Goal: Information Seeking & Learning: Learn about a topic

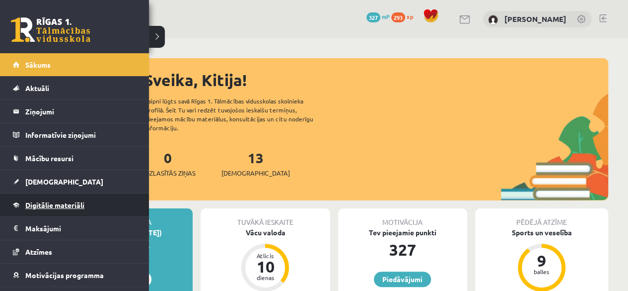
click at [55, 202] on span "Digitālie materiāli" at bounding box center [54, 204] width 59 height 9
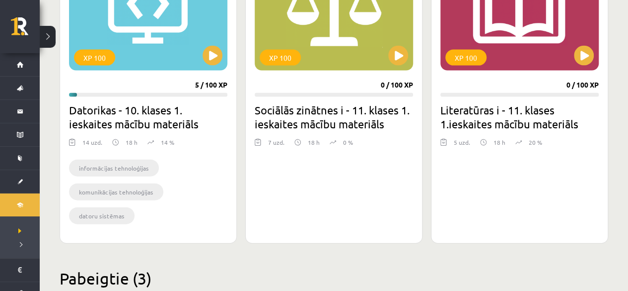
scroll to position [904, 0]
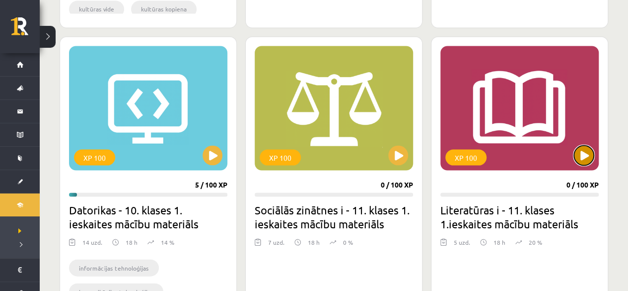
click at [584, 150] on button at bounding box center [584, 155] width 20 height 20
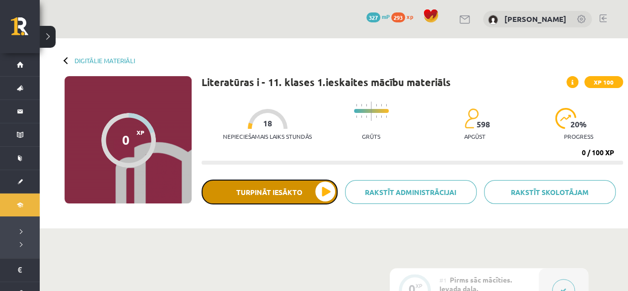
click at [312, 191] on button "Turpināt iesākto" at bounding box center [270, 191] width 136 height 25
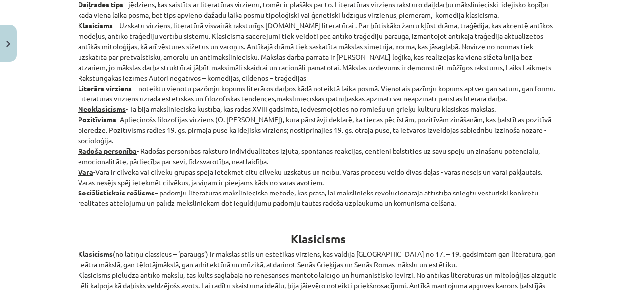
scroll to position [351, 0]
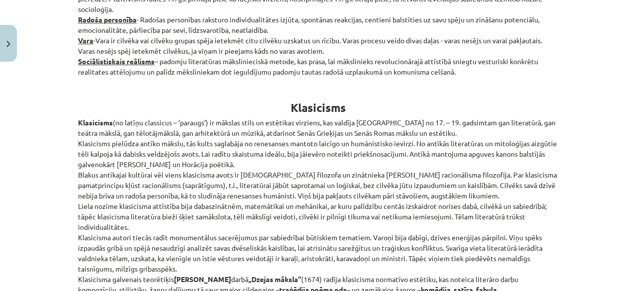
drag, startPoint x: 75, startPoint y: 42, endPoint x: 461, endPoint y: 68, distance: 387.3
copy p "Loremipsum - dolorsi ametcons, adip elitseddo eiusmodt inc utlabor etdoloremag …"
click at [382, 156] on p "Klasicisms (no latīņu classicus – ‘paraugs’) ir mākslas stils un estētikas virz…" at bounding box center [318, 221] width 480 height 209
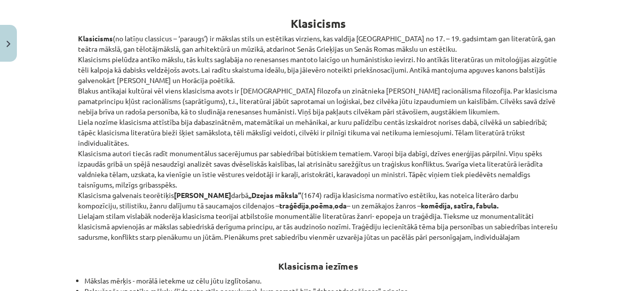
scroll to position [451, 0]
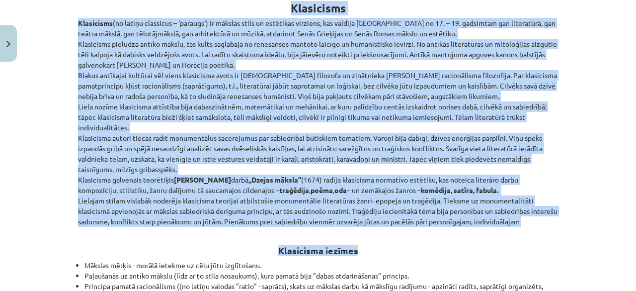
drag, startPoint x: 283, startPoint y: 5, endPoint x: 589, endPoint y: 227, distance: 377.7
click at [589, 227] on div "Mācību tēma: Literatūras i - 11. klases 1.ieskaites mācību materiāls #2 1.tēma.…" at bounding box center [318, 145] width 636 height 291
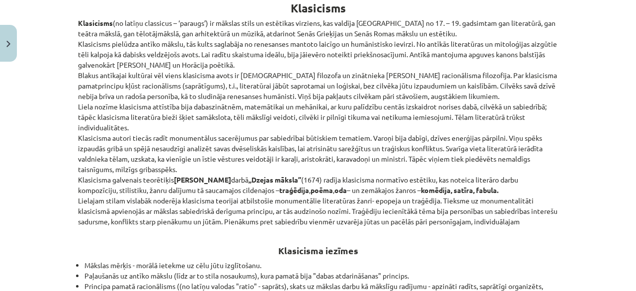
drag, startPoint x: 550, startPoint y: 219, endPoint x: 68, endPoint y: 24, distance: 520.6
click at [68, 24] on div "Mācību tēma: Literatūras i - 11. klases 1.ieskaites mācību materiāls #2 1.tēma.…" at bounding box center [318, 145] width 636 height 291
copy p "Loremipsum (do sitame consectet – ‘adipisc’) el seddoei tempo in utlaboree dolo…"
